Goal: Use online tool/utility

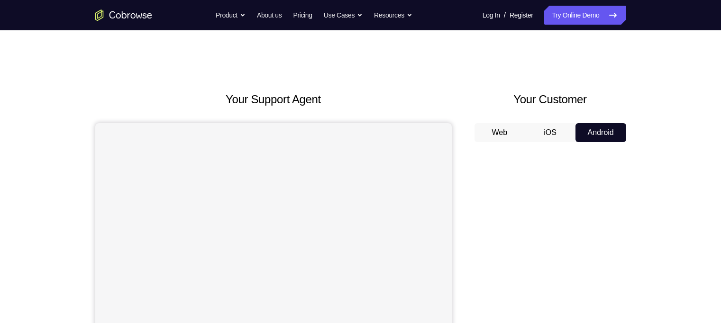
scroll to position [95, 0]
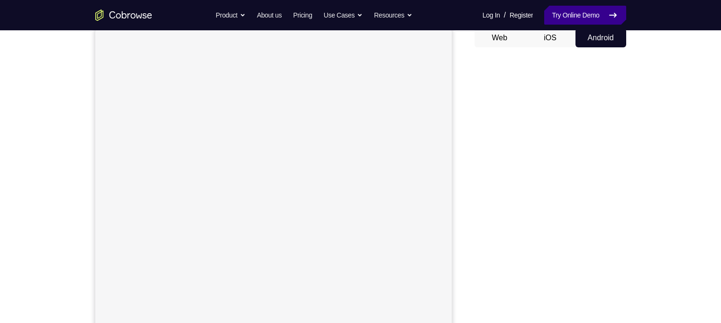
click at [571, 16] on link "Try Online Demo" at bounding box center [585, 15] width 82 height 19
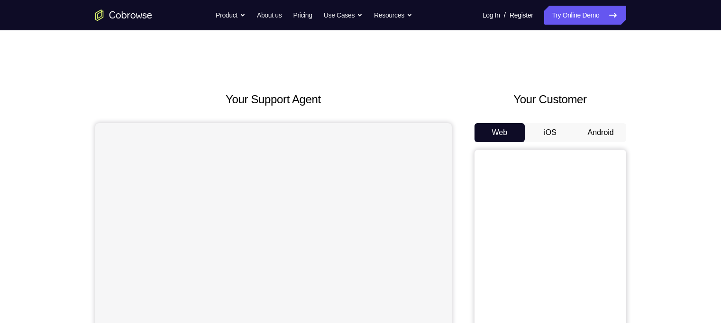
click at [604, 135] on button "Android" at bounding box center [600, 132] width 51 height 19
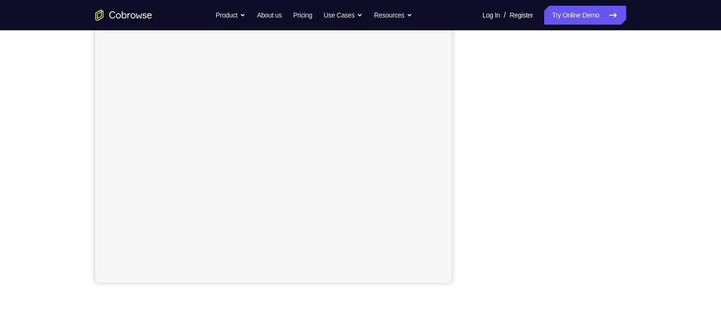
scroll to position [142, 0]
